Goal: Task Accomplishment & Management: Manage account settings

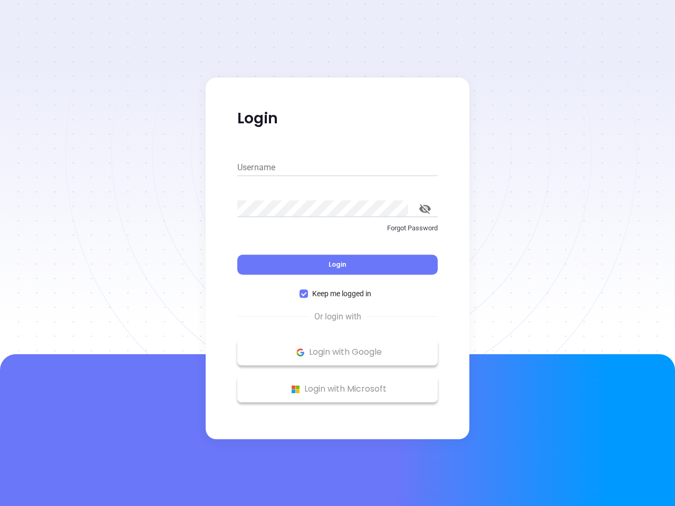
click at [337, 253] on div "Login" at bounding box center [337, 258] width 200 height 33
click at [337, 168] on input "Username" at bounding box center [337, 167] width 200 height 17
click at [425, 209] on icon "toggle password visibility" at bounding box center [425, 209] width 12 height 10
click at [337, 265] on span "Login" at bounding box center [337, 264] width 18 height 9
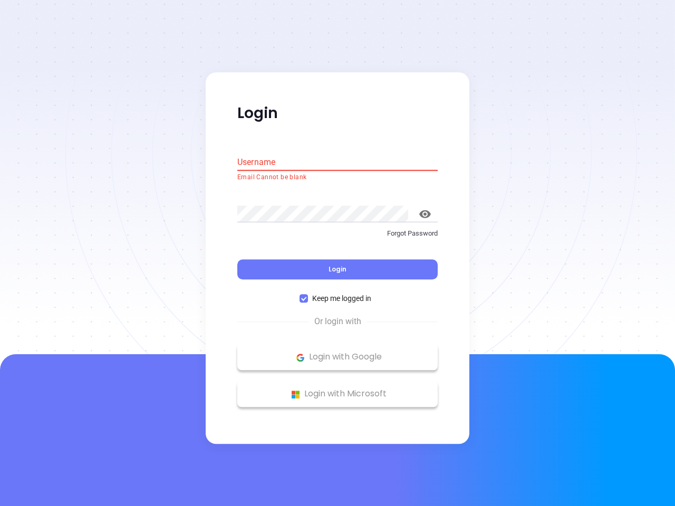
click at [337, 294] on span "Keep me logged in" at bounding box center [341, 299] width 67 height 12
click at [308, 295] on input "Keep me logged in" at bounding box center [303, 299] width 8 height 8
checkbox input "false"
click at [337, 352] on p "Login with Google" at bounding box center [337, 357] width 190 height 16
click at [337, 389] on p "Login with Microsoft" at bounding box center [337, 394] width 190 height 16
